Goal: Task Accomplishment & Management: Use online tool/utility

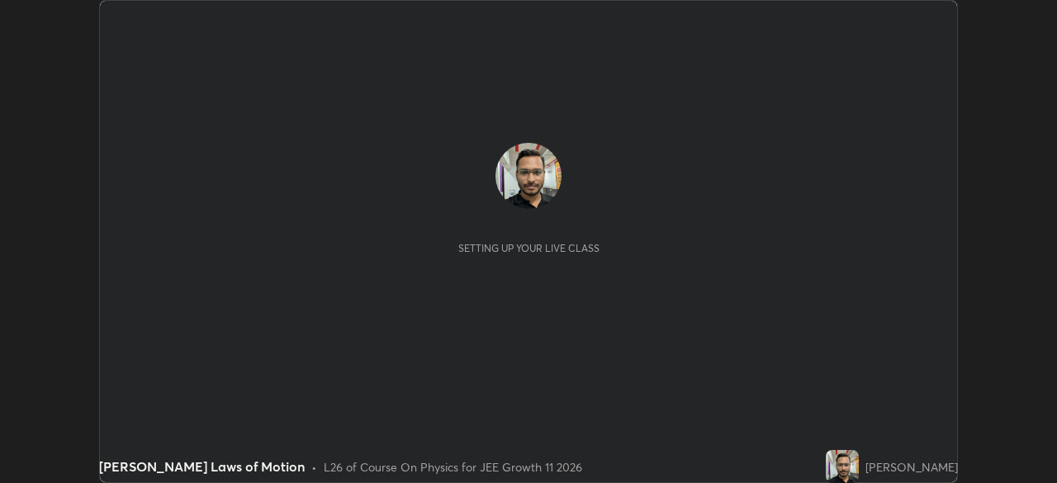
scroll to position [483, 1057]
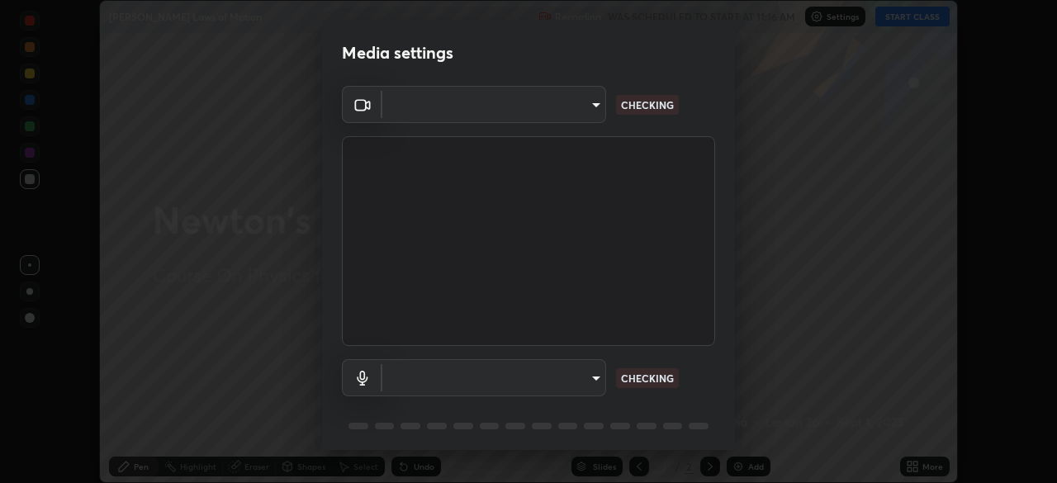
click at [916, 465] on div "Media settings ​ CHECKING ​ CHECKING 1 / 5 Next" at bounding box center [528, 241] width 1057 height 483
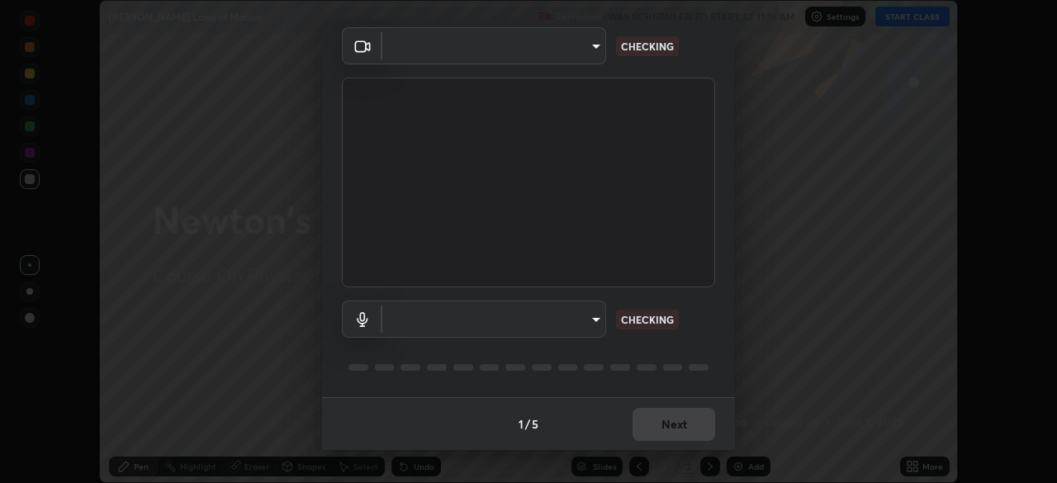
type input "b45de7ee0fa5affbd86f381d9850d11959442b20ac23425cf08cd12c60232317"
type input "default"
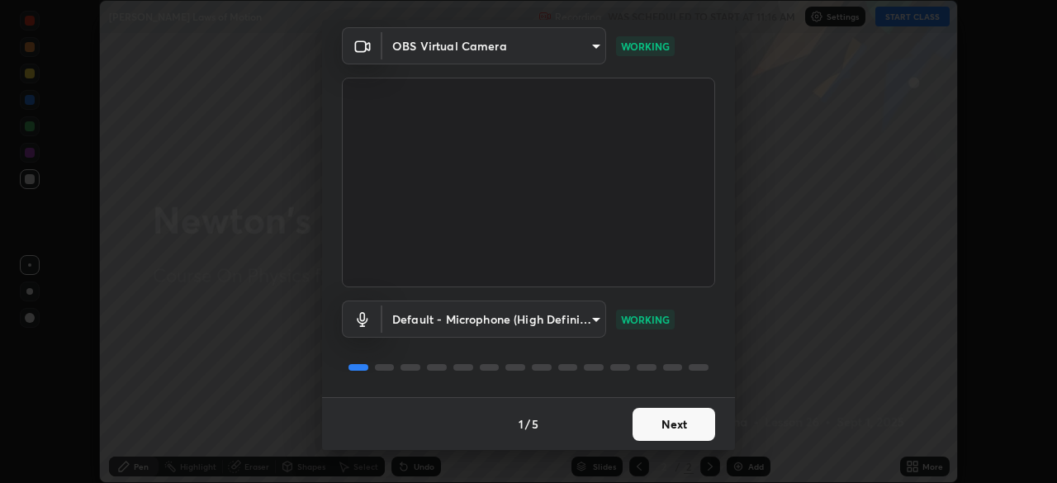
click at [677, 422] on button "Next" at bounding box center [673, 424] width 83 height 33
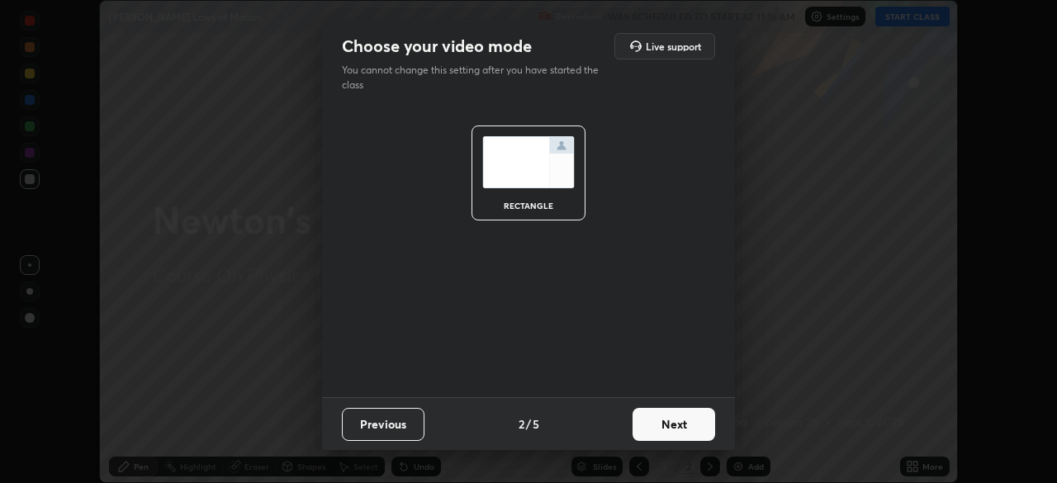
scroll to position [0, 0]
click at [679, 423] on button "Next" at bounding box center [673, 424] width 83 height 33
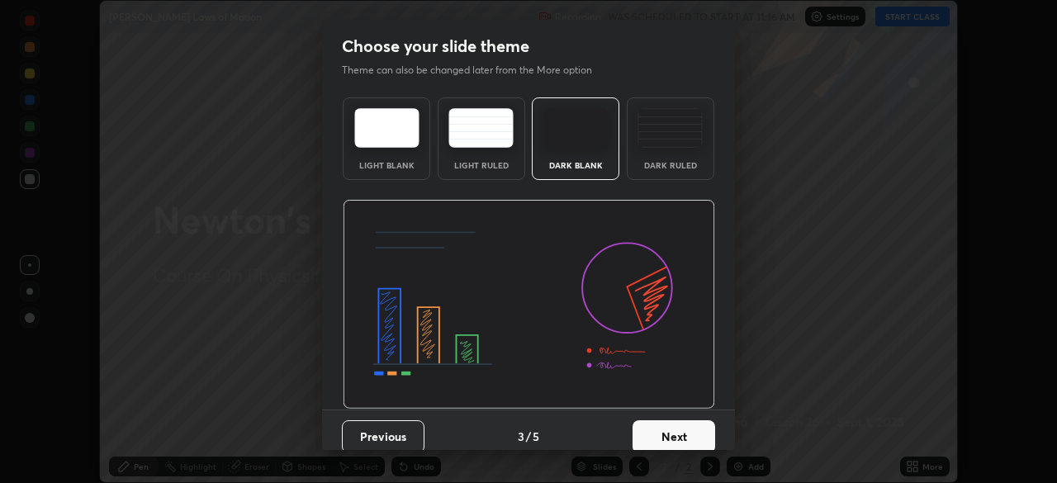
click at [684, 422] on button "Next" at bounding box center [673, 436] width 83 height 33
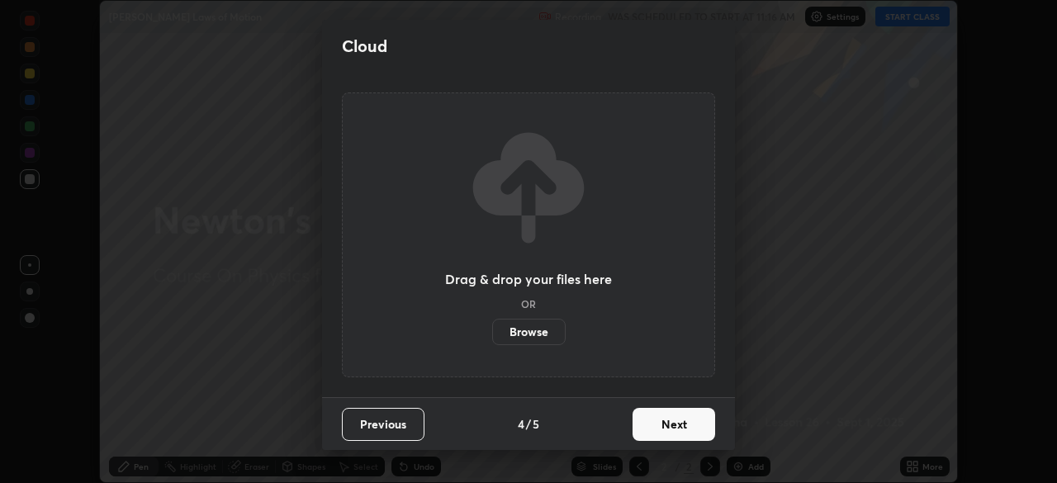
click at [685, 422] on button "Next" at bounding box center [673, 424] width 83 height 33
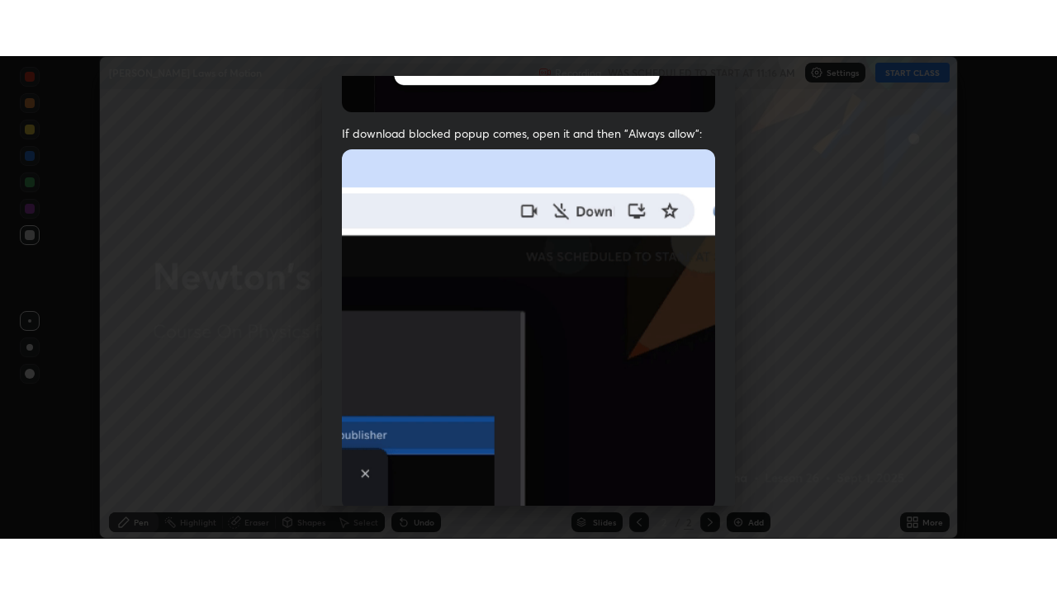
scroll to position [395, 0]
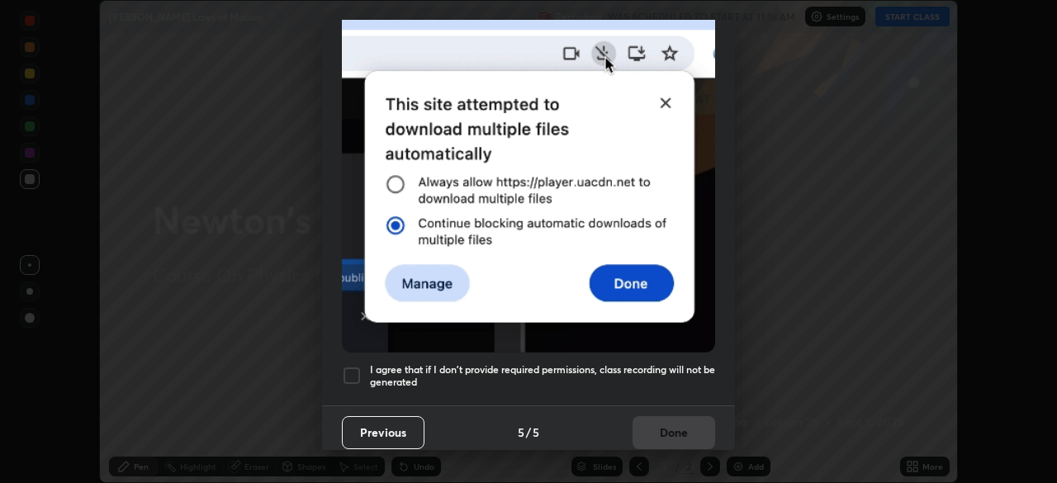
click at [360, 366] on div at bounding box center [352, 376] width 20 height 20
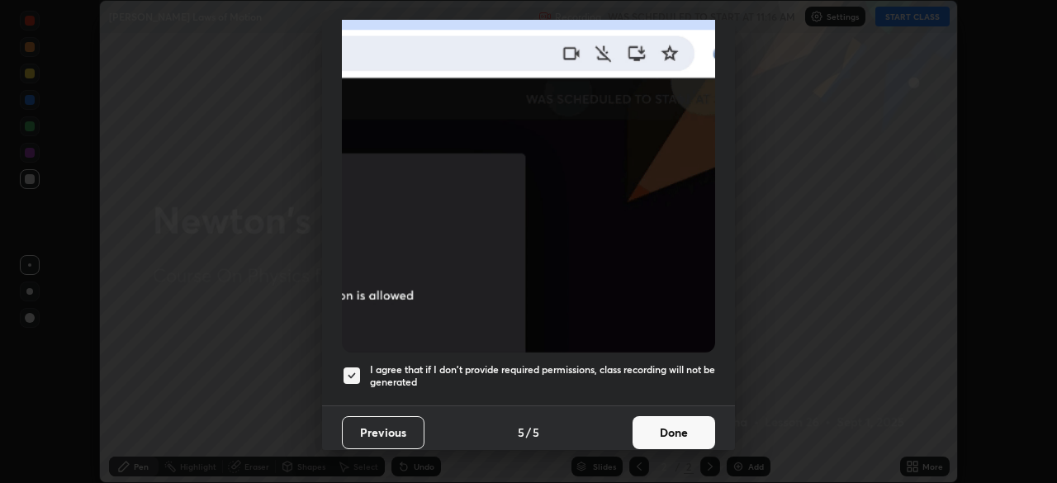
click at [677, 419] on button "Done" at bounding box center [673, 432] width 83 height 33
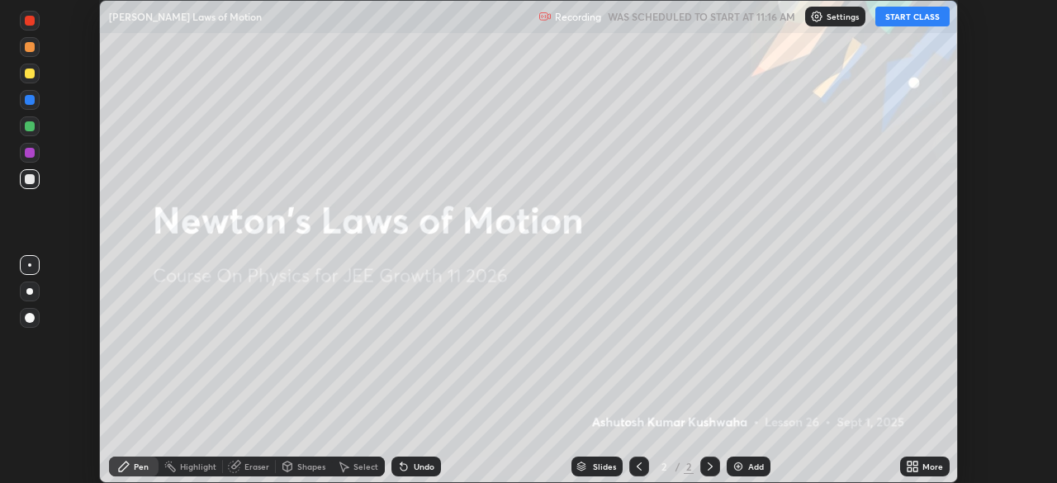
click at [912, 19] on button "START CLASS" at bounding box center [912, 17] width 74 height 20
click at [926, 464] on div "More" at bounding box center [932, 466] width 21 height 8
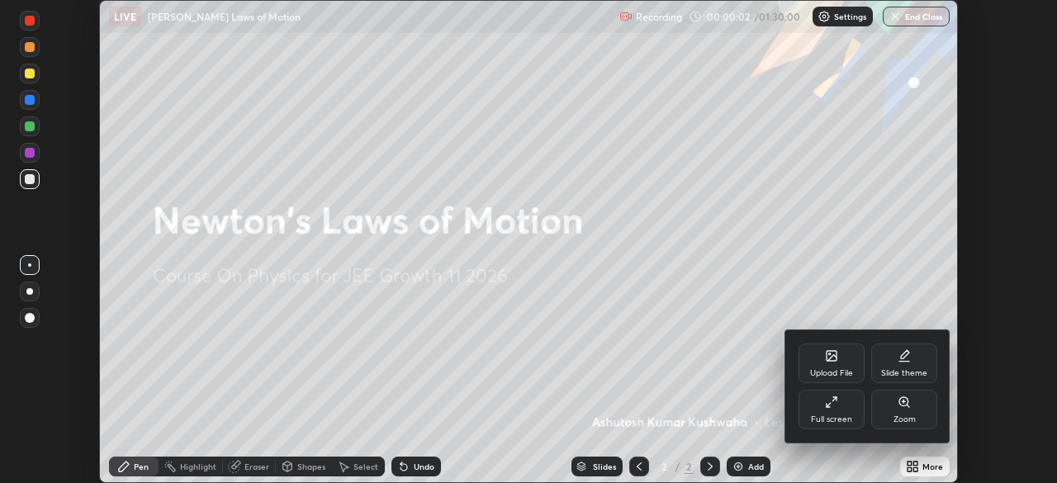
click at [833, 409] on div "Full screen" at bounding box center [831, 410] width 66 height 40
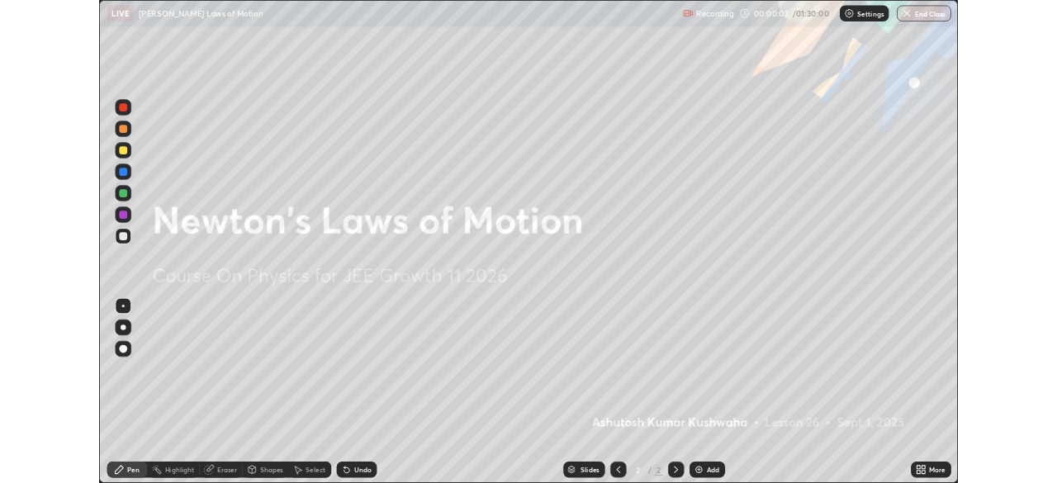
scroll to position [594, 1057]
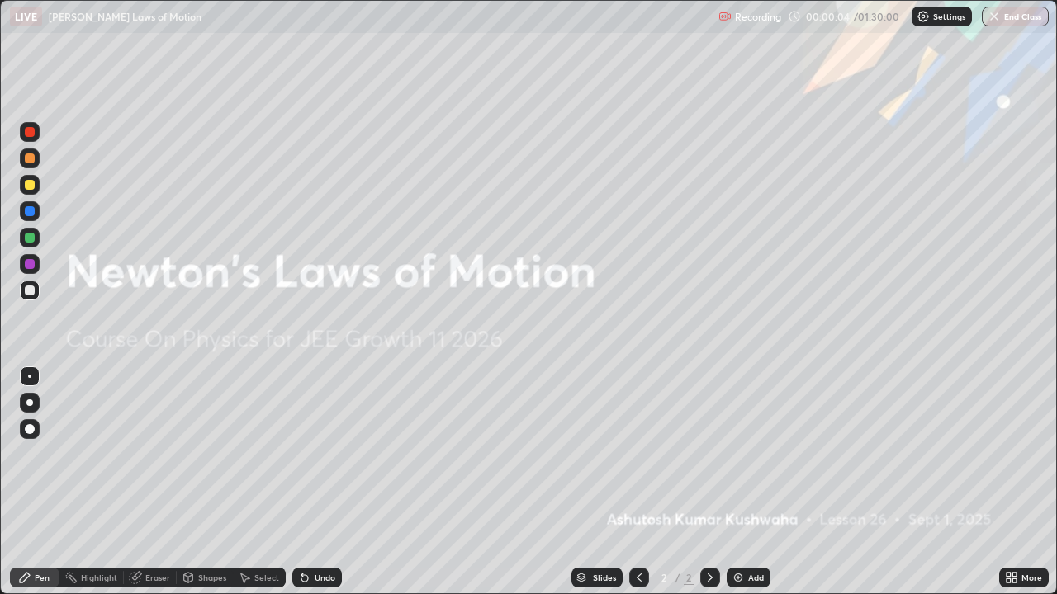
click at [744, 482] on div "Add" at bounding box center [748, 578] width 44 height 20
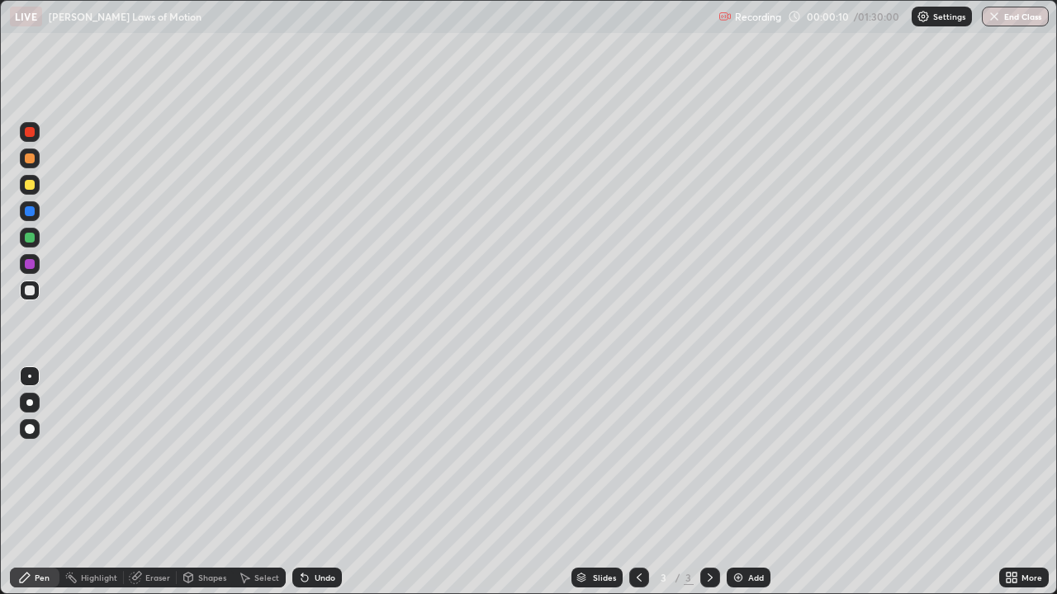
click at [33, 288] on div at bounding box center [30, 291] width 10 height 10
click at [30, 264] on div at bounding box center [30, 264] width 10 height 10
click at [31, 292] on div at bounding box center [30, 291] width 10 height 10
click at [32, 261] on div at bounding box center [30, 264] width 10 height 10
click at [222, 482] on div "Shapes" at bounding box center [205, 578] width 56 height 20
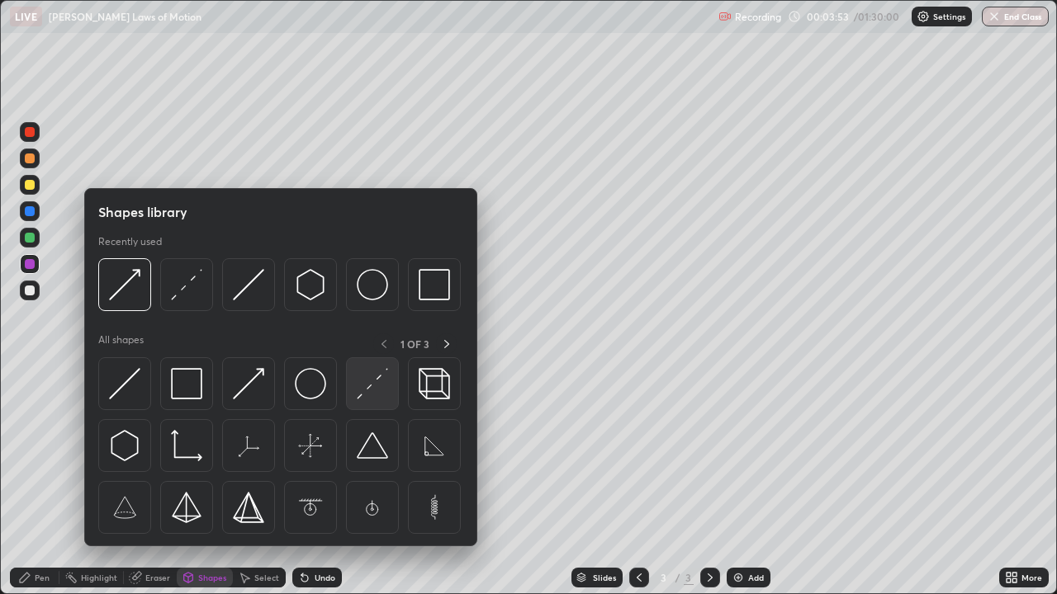
click at [376, 378] on img at bounding box center [372, 383] width 31 height 31
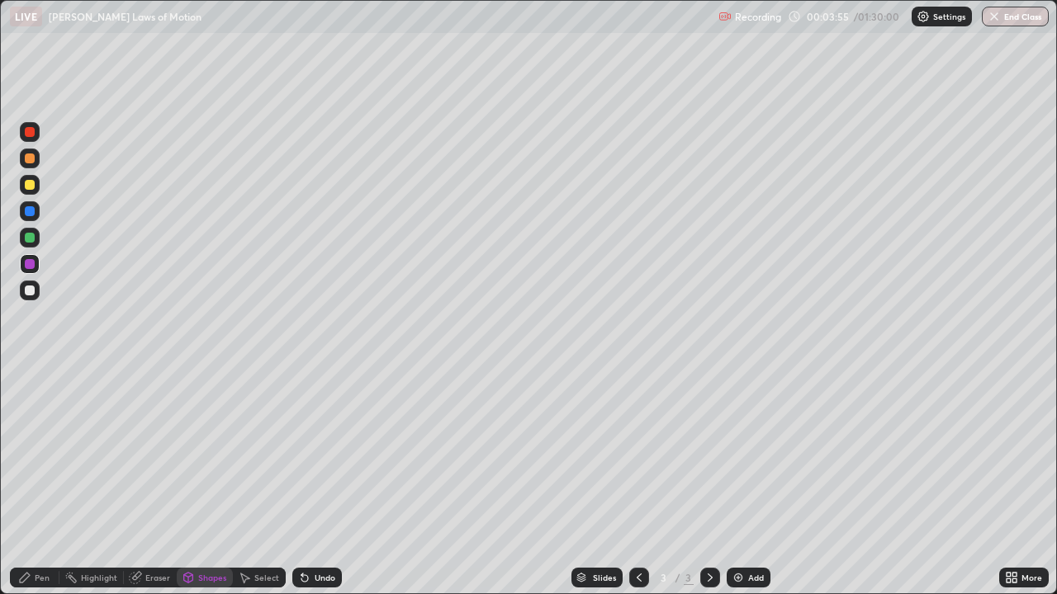
click at [45, 482] on div "Pen" at bounding box center [42, 578] width 15 height 8
click at [29, 234] on div at bounding box center [30, 238] width 10 height 10
click at [29, 185] on div at bounding box center [30, 185] width 10 height 10
click at [31, 238] on div at bounding box center [30, 238] width 10 height 10
click at [741, 482] on img at bounding box center [737, 577] width 13 height 13
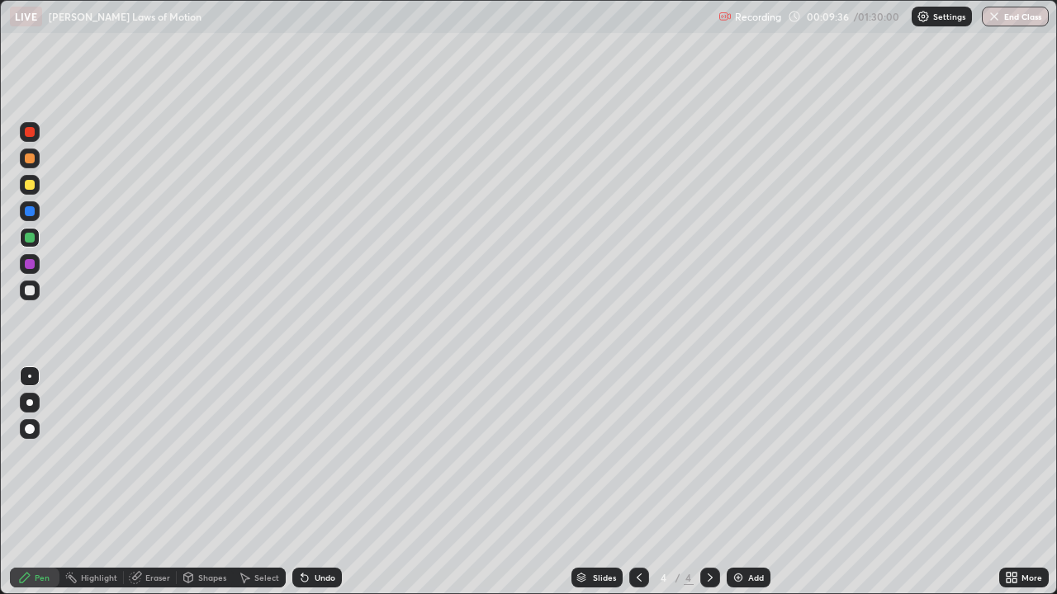
click at [32, 240] on div at bounding box center [30, 238] width 10 height 10
click at [30, 263] on div at bounding box center [30, 264] width 10 height 10
click at [31, 289] on div at bounding box center [30, 291] width 10 height 10
click at [215, 482] on div "Shapes" at bounding box center [212, 578] width 28 height 8
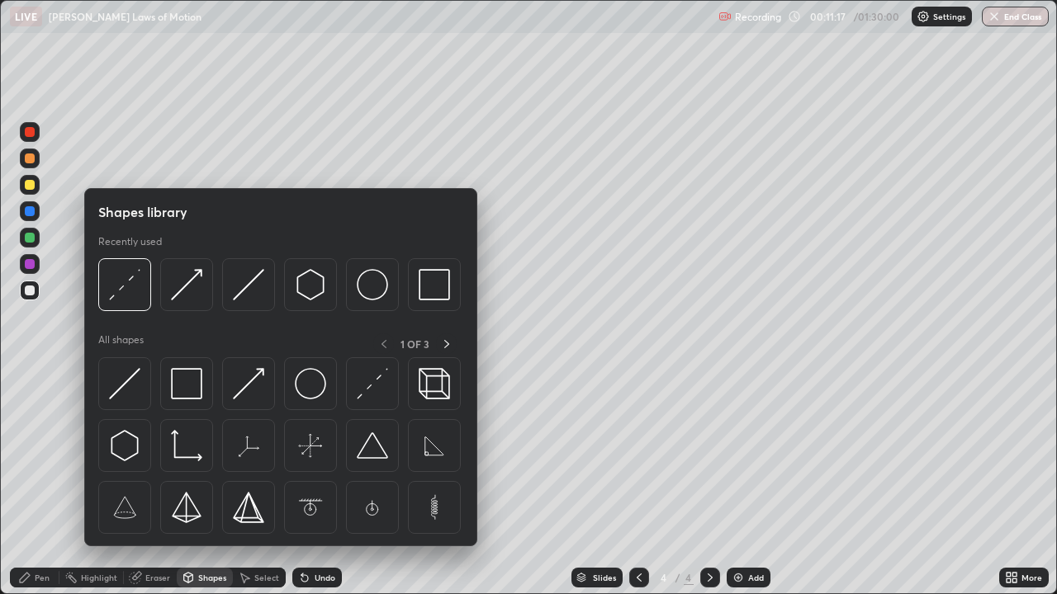
click at [438, 293] on img at bounding box center [434, 284] width 31 height 31
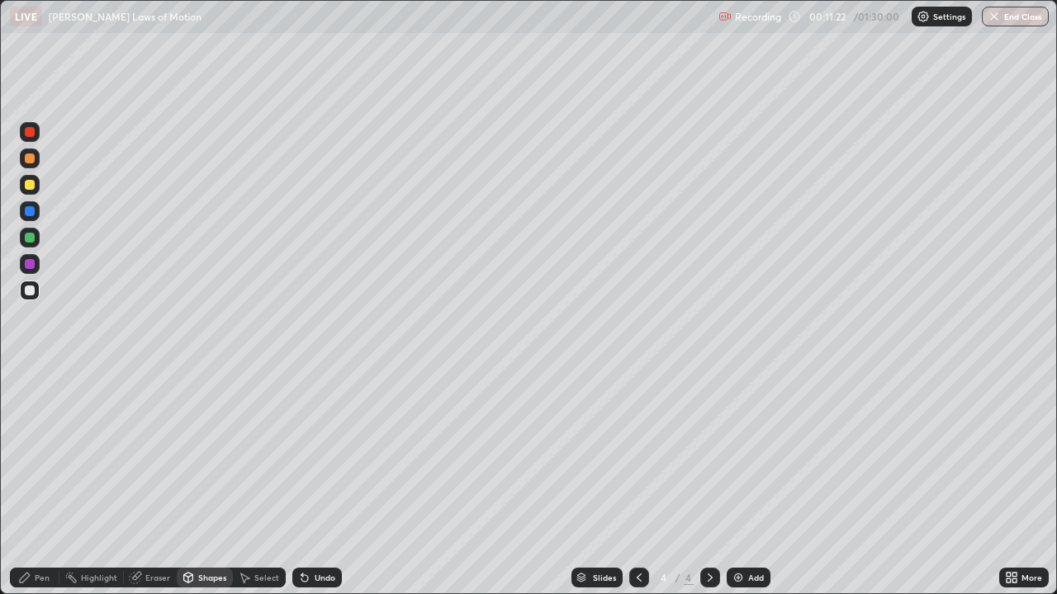
click at [265, 482] on div "Select" at bounding box center [266, 578] width 25 height 8
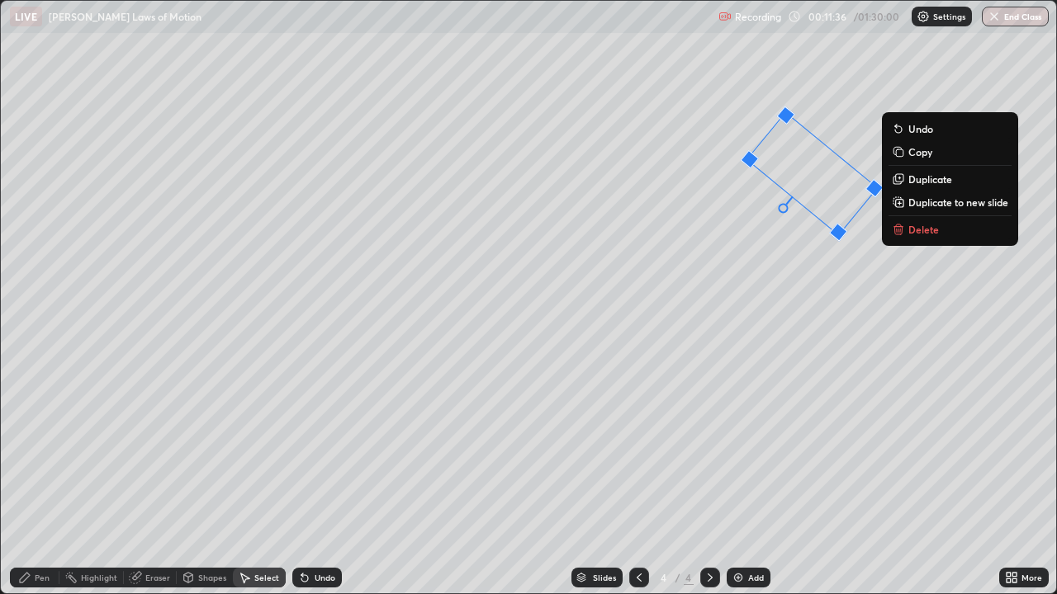
click at [911, 381] on div "39 ° Undo Copy Duplicate Duplicate to new slide Delete" at bounding box center [528, 297] width 1055 height 593
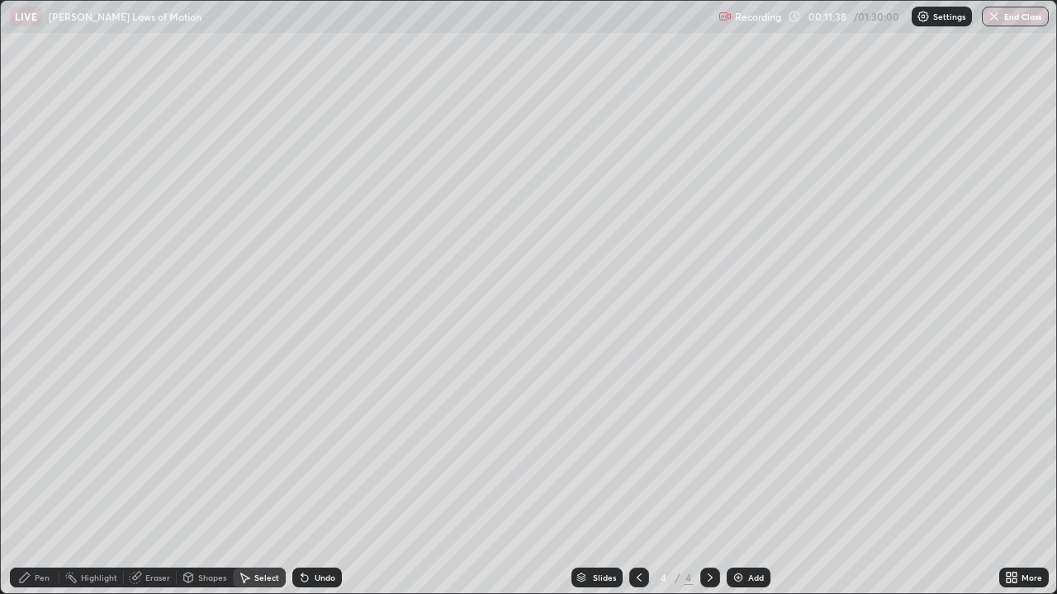
click at [50, 482] on div "Pen" at bounding box center [35, 578] width 50 height 20
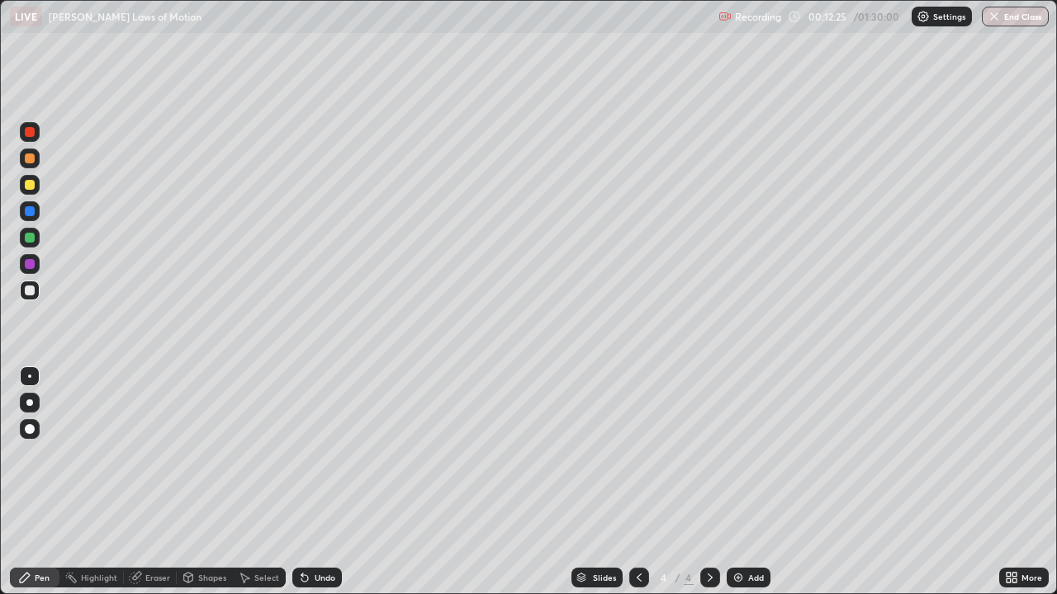
click at [29, 239] on div at bounding box center [30, 238] width 10 height 10
click at [30, 376] on div at bounding box center [29, 376] width 3 height 3
click at [29, 185] on div at bounding box center [30, 185] width 10 height 10
click at [25, 292] on div at bounding box center [30, 291] width 10 height 10
click at [30, 265] on div at bounding box center [30, 264] width 10 height 10
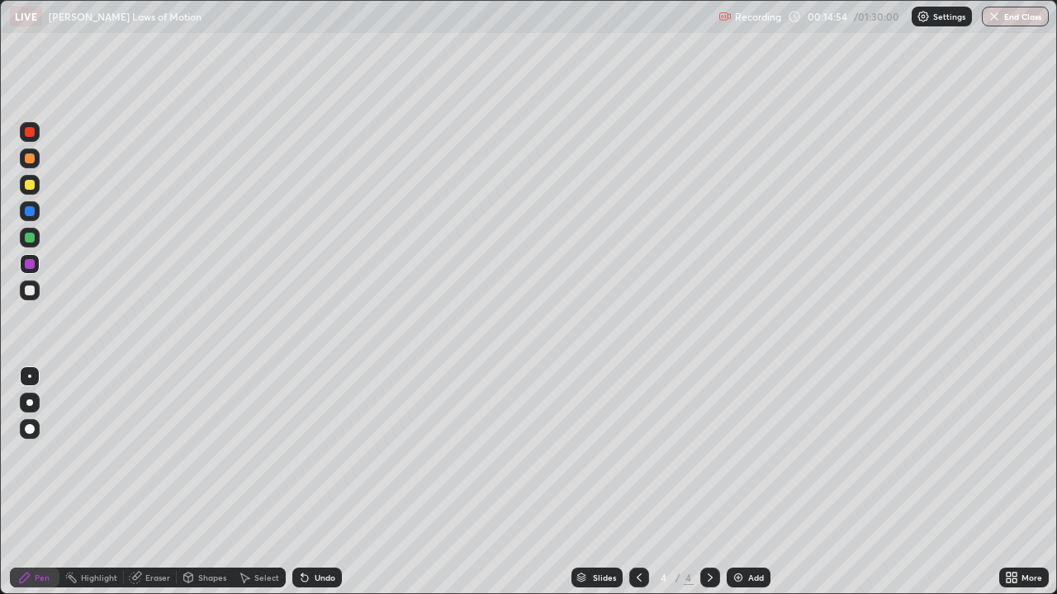
click at [30, 236] on div at bounding box center [30, 238] width 10 height 10
click at [34, 234] on div at bounding box center [30, 238] width 20 height 20
click at [30, 376] on div at bounding box center [29, 376] width 3 height 3
click at [30, 375] on div at bounding box center [29, 376] width 3 height 3
click at [29, 185] on div at bounding box center [30, 185] width 10 height 10
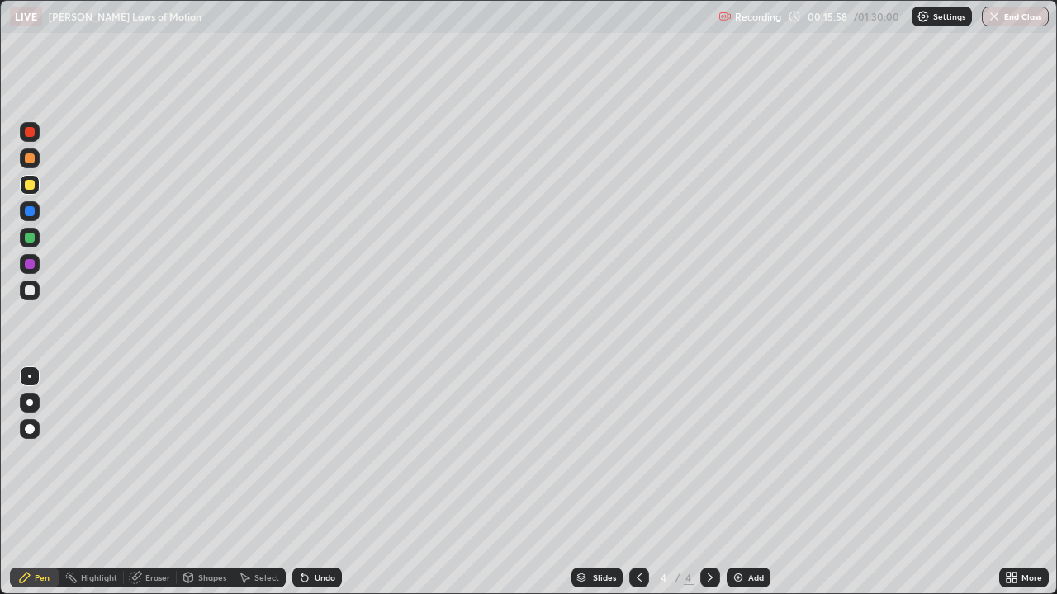
click at [31, 263] on div at bounding box center [30, 264] width 10 height 10
click at [30, 291] on div at bounding box center [30, 291] width 10 height 10
click at [207, 482] on div "Shapes" at bounding box center [212, 578] width 28 height 8
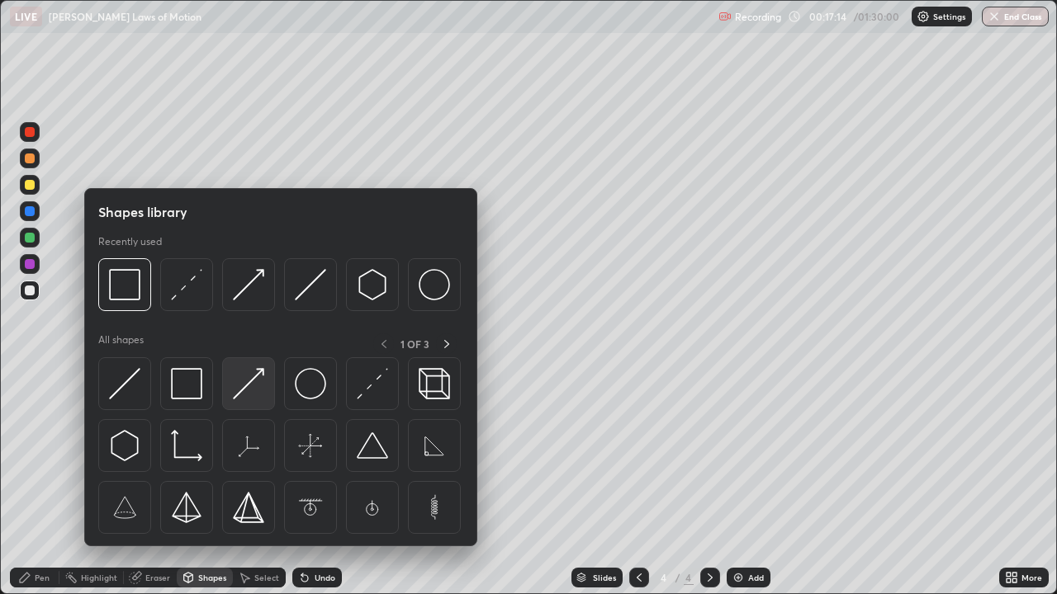
click at [251, 384] on img at bounding box center [248, 383] width 31 height 31
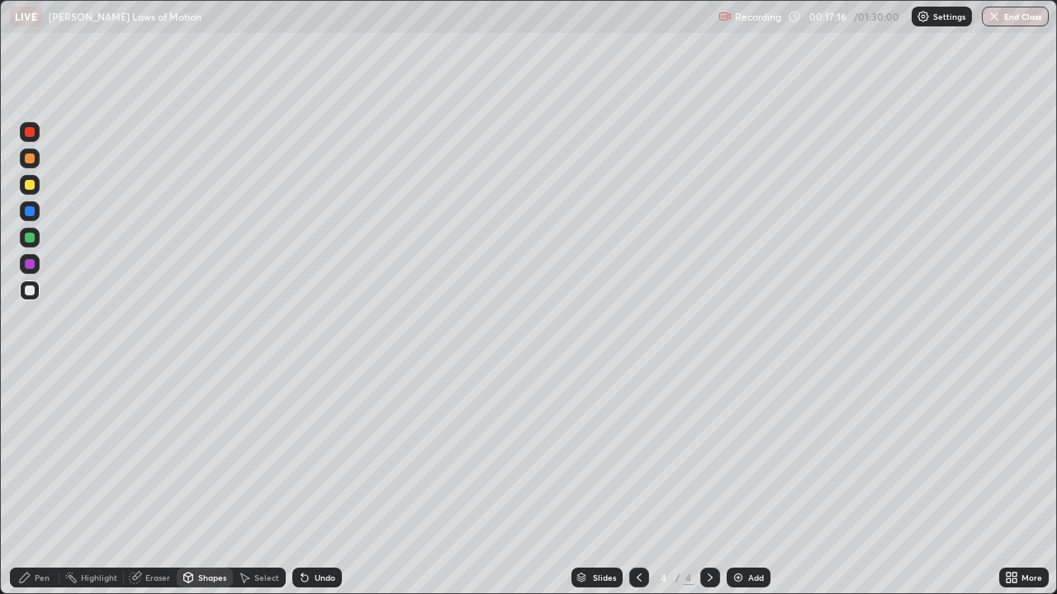
click at [31, 263] on div at bounding box center [30, 264] width 10 height 10
click at [42, 482] on div "Pen" at bounding box center [42, 578] width 15 height 8
click at [32, 400] on div at bounding box center [30, 403] width 20 height 20
click at [31, 260] on div at bounding box center [30, 264] width 10 height 10
click at [31, 210] on div at bounding box center [30, 211] width 10 height 10
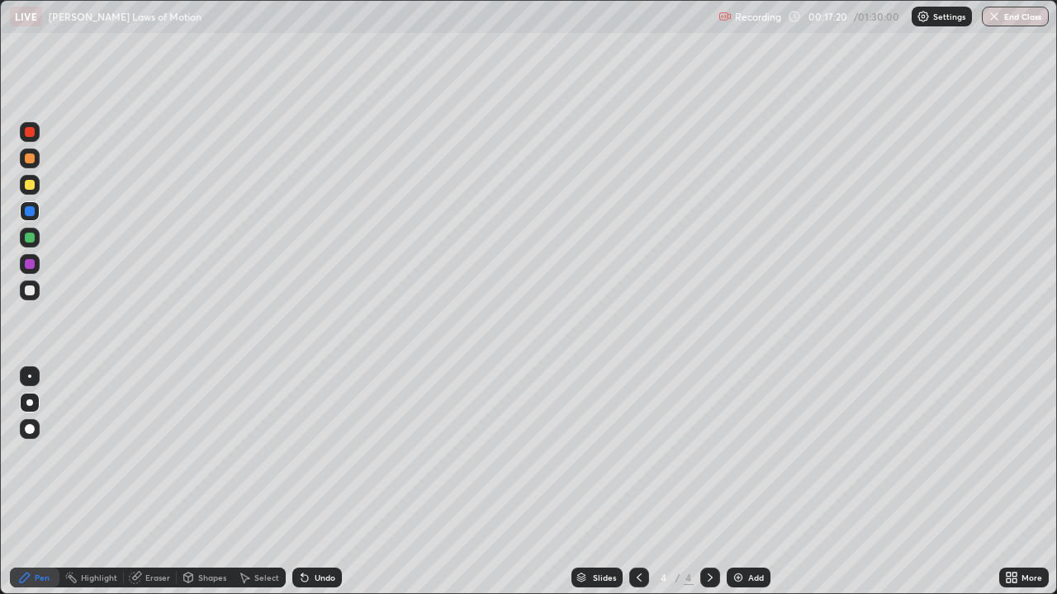
click at [259, 482] on div "Select" at bounding box center [266, 578] width 25 height 8
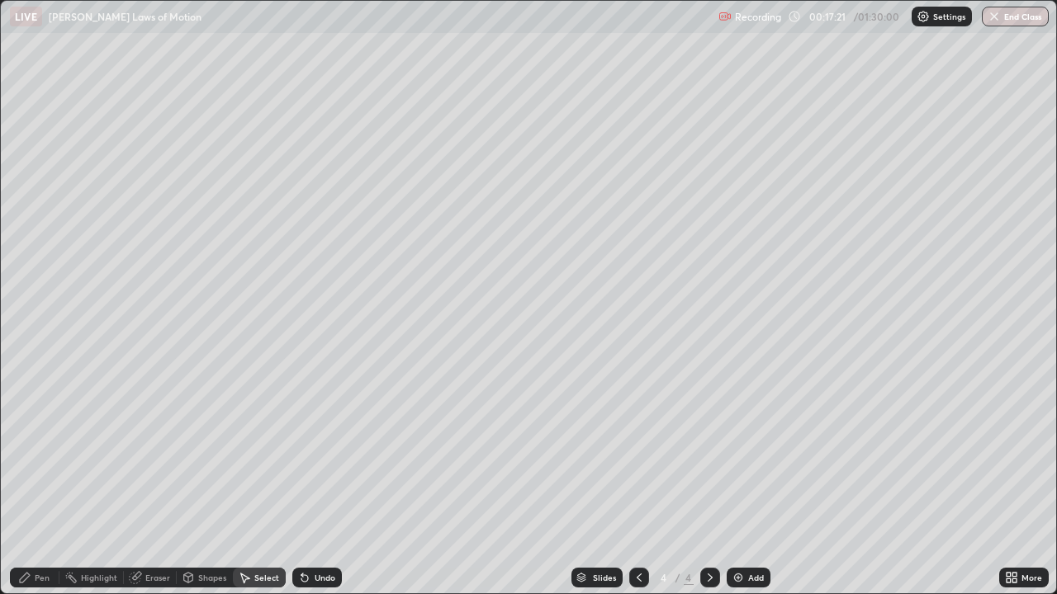
click at [215, 482] on div "Shapes" at bounding box center [212, 578] width 28 height 8
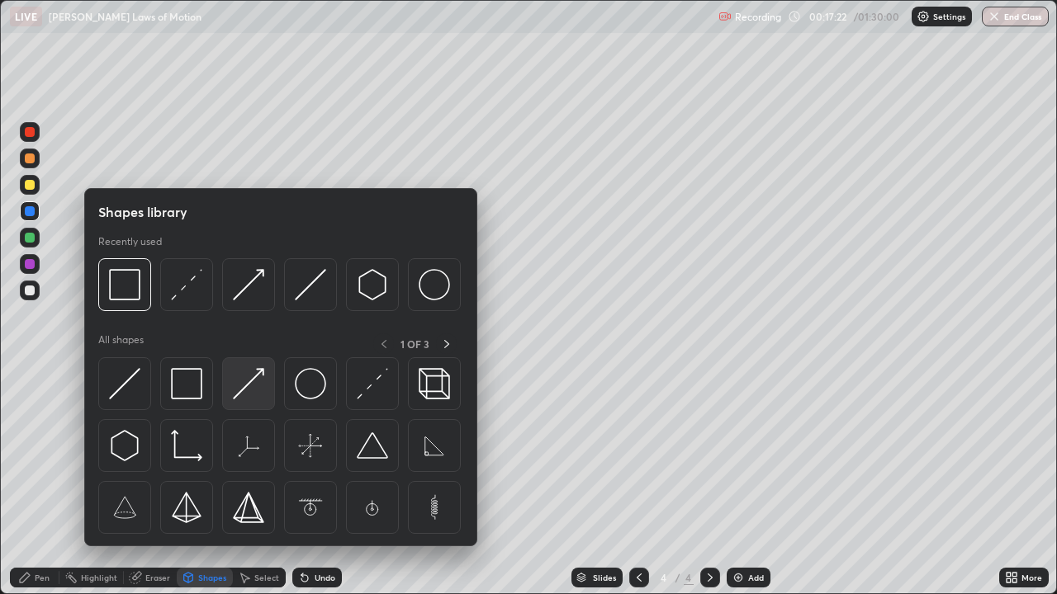
click at [243, 384] on img at bounding box center [248, 383] width 31 height 31
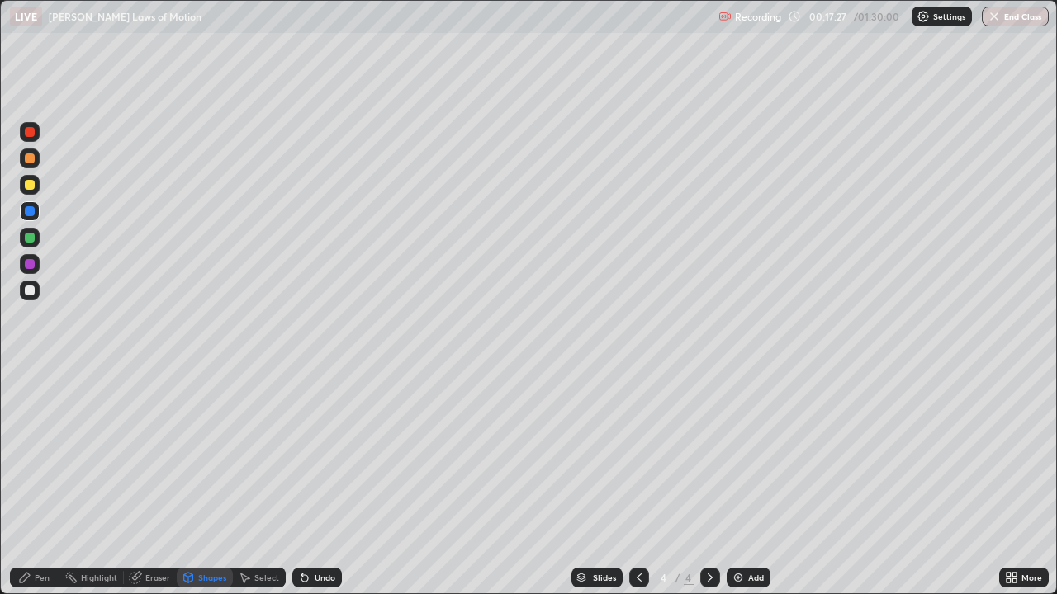
click at [35, 482] on div "Pen" at bounding box center [42, 578] width 15 height 8
click at [29, 234] on div at bounding box center [30, 238] width 10 height 10
click at [33, 287] on div at bounding box center [30, 291] width 10 height 10
click at [30, 376] on div at bounding box center [29, 376] width 3 height 3
click at [93, 482] on div "Highlight" at bounding box center [99, 578] width 36 height 8
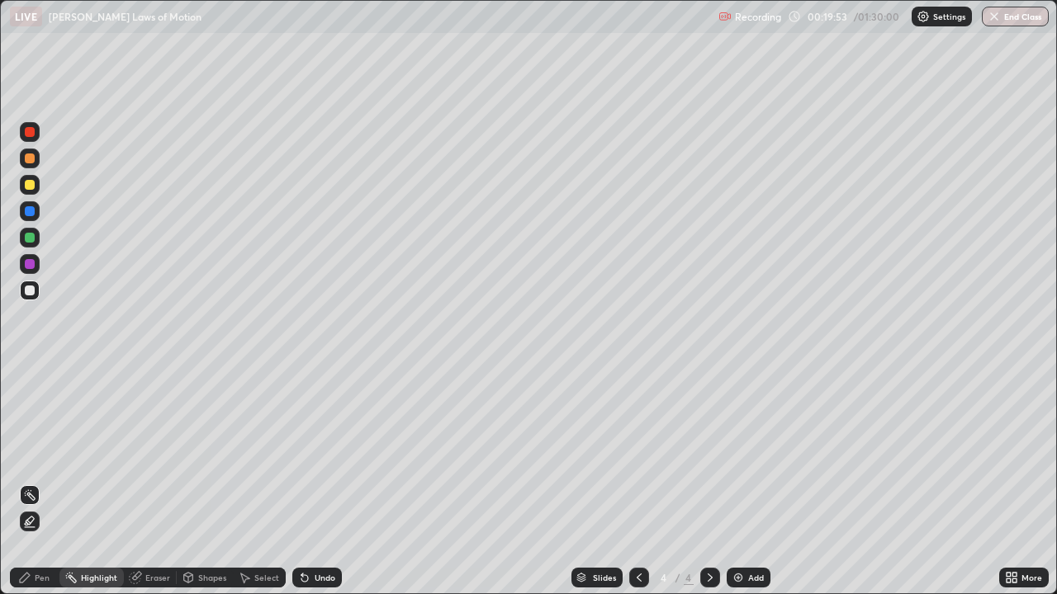
click at [43, 482] on div "Pen" at bounding box center [42, 578] width 15 height 8
click at [740, 482] on img at bounding box center [737, 577] width 13 height 13
click at [159, 482] on div "Eraser" at bounding box center [157, 578] width 25 height 8
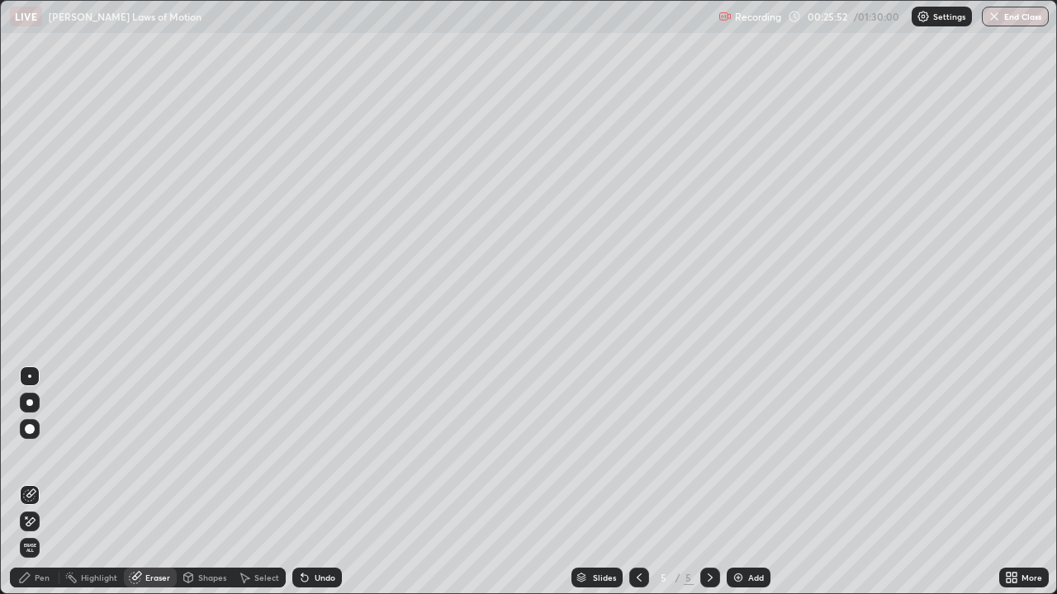
click at [45, 482] on div "Pen" at bounding box center [42, 578] width 15 height 8
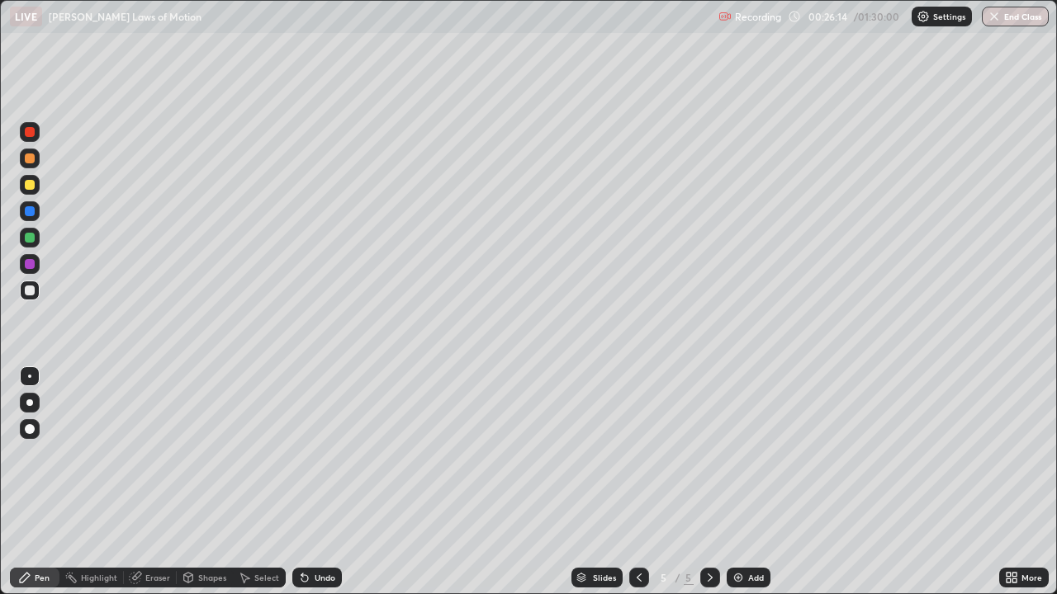
click at [31, 286] on div at bounding box center [30, 291] width 10 height 10
click at [740, 482] on img at bounding box center [737, 577] width 13 height 13
click at [32, 287] on div at bounding box center [30, 291] width 10 height 10
click at [31, 185] on div at bounding box center [30, 185] width 10 height 10
click at [32, 288] on div at bounding box center [30, 291] width 10 height 10
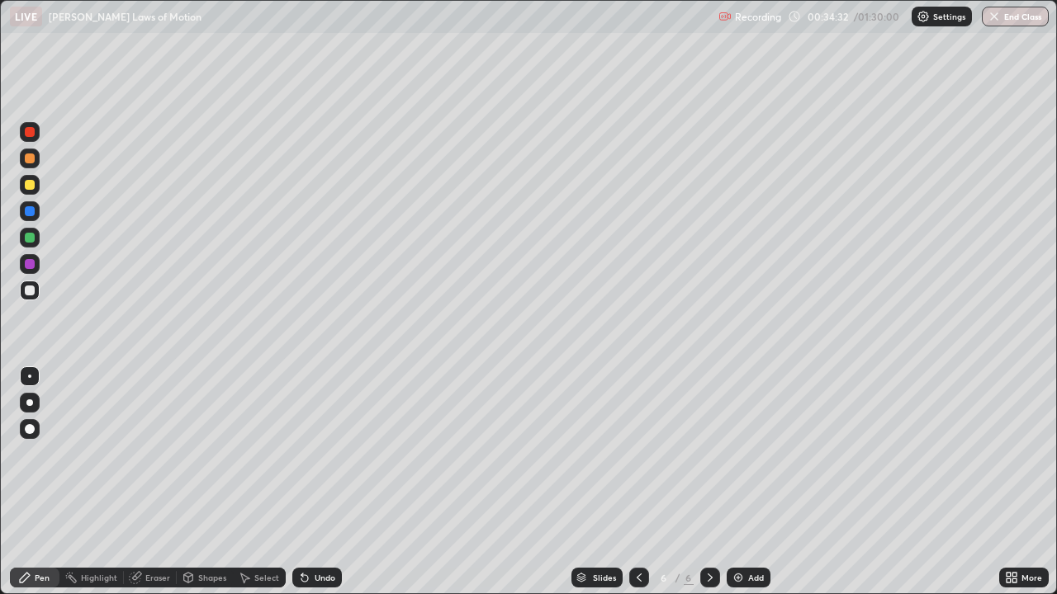
click at [1017, 482] on icon at bounding box center [1011, 577] width 13 height 13
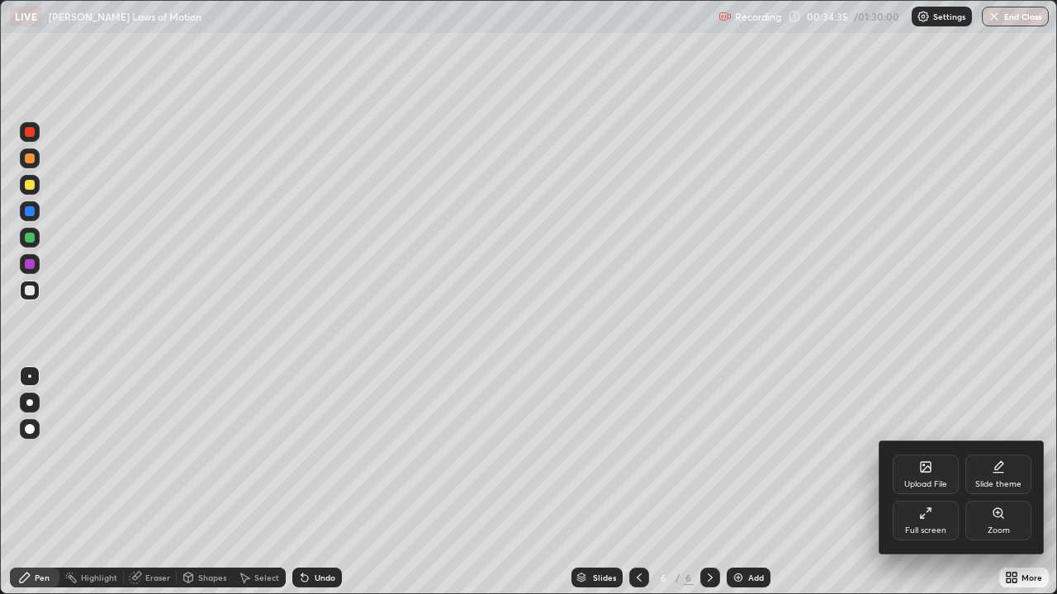
click at [924, 482] on icon at bounding box center [925, 513] width 13 height 13
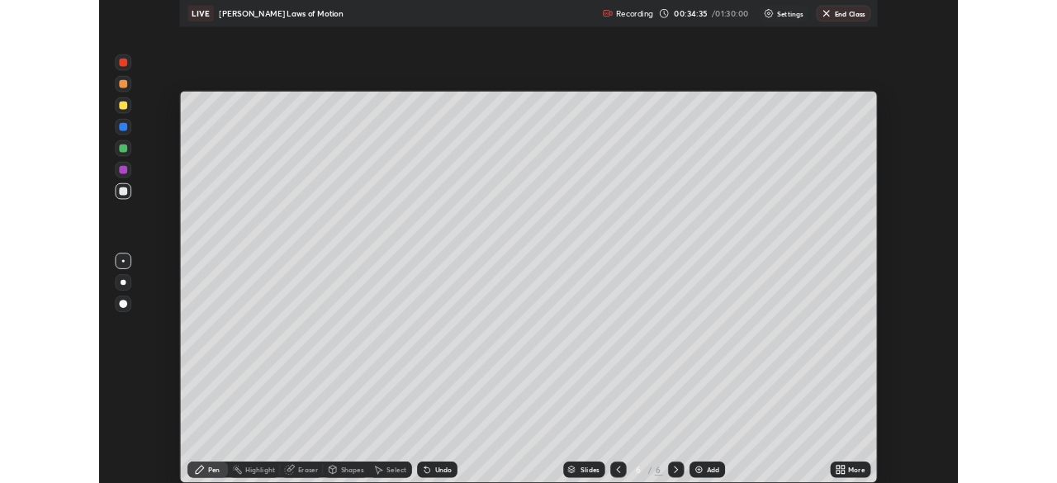
scroll to position [82070, 81496]
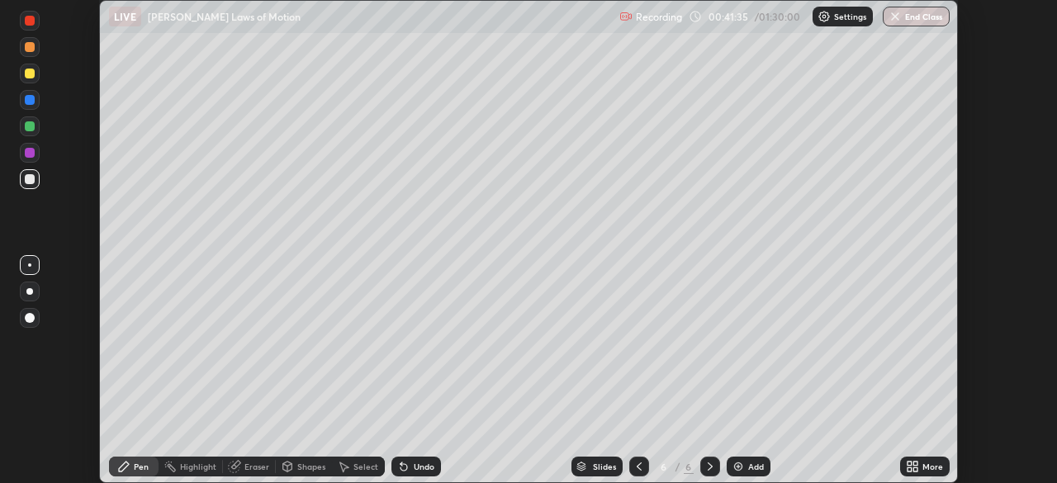
click at [911, 20] on button "End Class" at bounding box center [915, 17] width 67 height 20
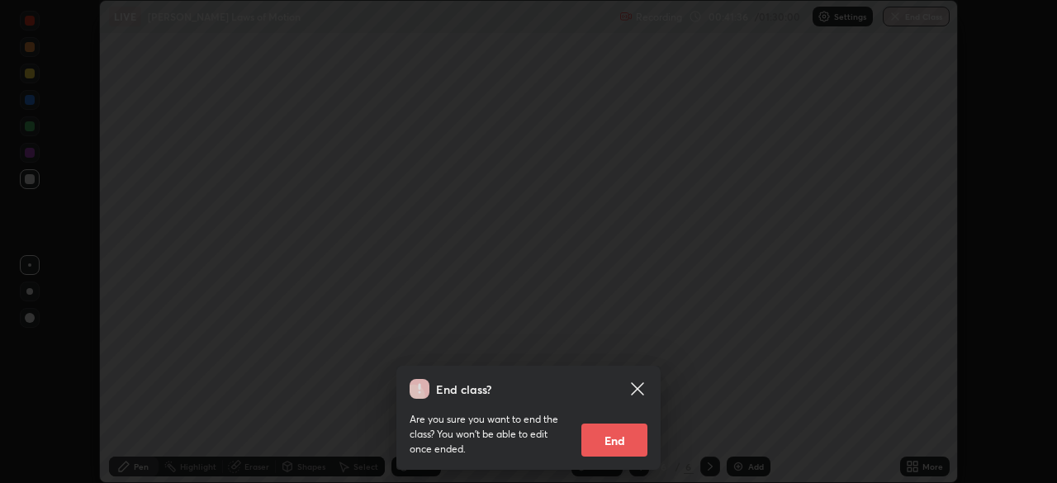
click at [622, 437] on button "End" at bounding box center [614, 439] width 66 height 33
